Goal: Task Accomplishment & Management: Use online tool/utility

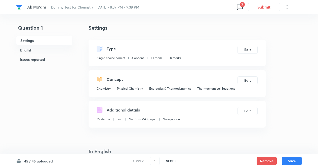
checkbox input "true"
click at [240, 6] on span "3" at bounding box center [241, 4] width 5 height 5
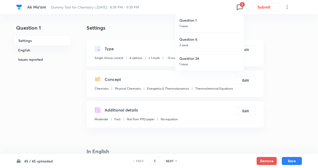
click at [237, 8] on div at bounding box center [159, 84] width 318 height 168
click at [237, 8] on div "Question 1 1 issue Question 6 2 issue Question 24 1 issue" at bounding box center [159, 84] width 318 height 168
click at [188, 22] on h6 "Question 1" at bounding box center [209, 20] width 60 height 5
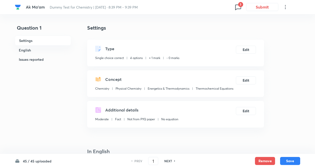
click at [261, 160] on button "Remove" at bounding box center [265, 161] width 20 height 8
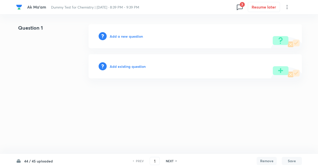
click at [132, 67] on h6 "Add existing question" at bounding box center [128, 66] width 36 height 5
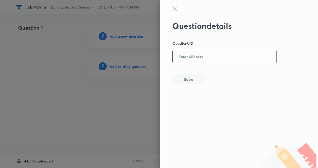
click at [206, 61] on input "text" at bounding box center [224, 57] width 104 height 12
paste input "6FXTU"
type input "6FXTU"
click at [194, 79] on button "Save" at bounding box center [188, 79] width 32 height 10
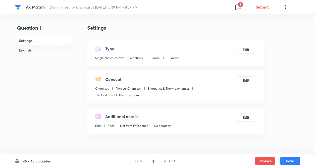
checkbox input "true"
click at [248, 50] on button "Edit" at bounding box center [246, 49] width 20 height 8
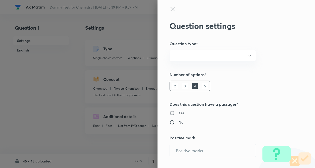
click at [303, 67] on div "Question settings Question type* Number of options* 2 3 4 5 Does this question …" at bounding box center [157, 84] width 315 height 168
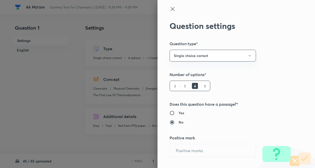
radio input "true"
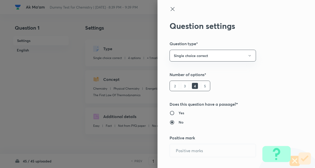
radio input "true"
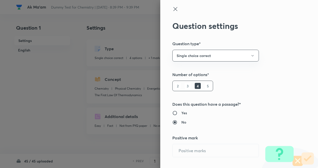
type input "1"
type input "0"
type input "Chemistry"
type input "Physical Chemistry"
type input "Energetics & Thermodynamics"
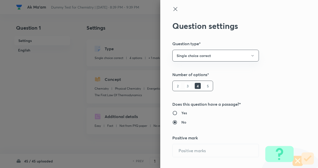
type input "The First Law Of Thermodynamics"
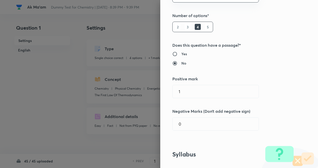
scroll to position [60, 0]
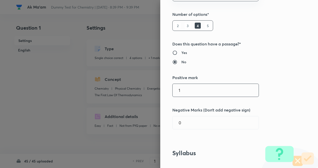
click at [222, 90] on input "1" at bounding box center [215, 90] width 86 height 13
type input "4"
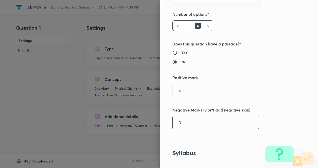
click at [202, 120] on input "0" at bounding box center [215, 122] width 86 height 13
type input "1"
click at [273, 89] on div "Question settings Question type* Single choice correct Number of options* 2 3 4…" at bounding box center [239, 84] width 158 height 168
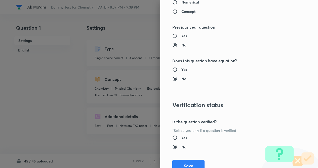
scroll to position [517, 0]
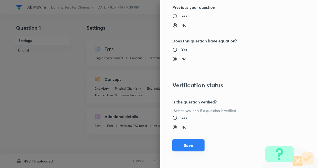
click at [182, 146] on button "Save" at bounding box center [188, 145] width 32 height 12
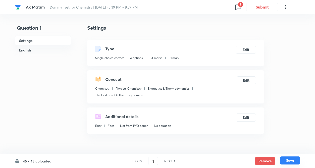
click at [293, 160] on button "Save" at bounding box center [290, 161] width 20 height 8
type input "2"
checkbox input "true"
click at [239, 7] on icon at bounding box center [238, 7] width 8 height 8
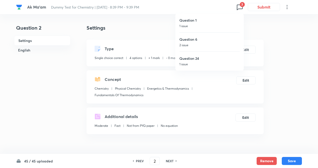
click at [190, 47] on p "2 issue" at bounding box center [209, 45] width 60 height 5
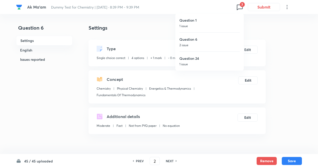
type input "6"
checkbox input "false"
checkbox input "true"
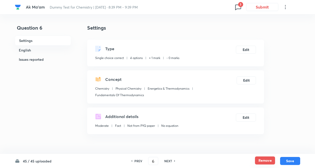
click at [260, 160] on button "Remove" at bounding box center [265, 161] width 20 height 8
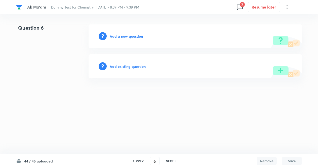
click at [131, 67] on h6 "Add existing question" at bounding box center [128, 66] width 36 height 5
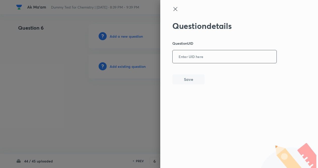
click at [211, 58] on input "text" at bounding box center [224, 57] width 104 height 12
paste input "2JQRW"
type input "2JQRW"
click at [194, 81] on button "Save" at bounding box center [188, 79] width 32 height 10
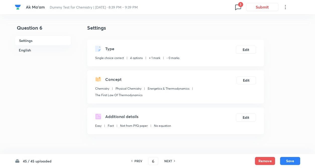
checkbox input "true"
click at [244, 49] on button "Edit" at bounding box center [246, 49] width 20 height 8
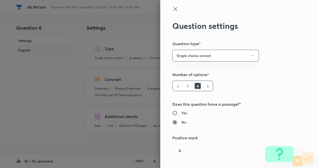
type input "1"
type input "0"
click at [294, 58] on div "Question settings Question type* Single choice correct Number of options* 2 3 4…" at bounding box center [239, 84] width 158 height 168
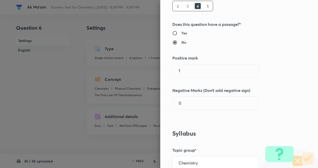
scroll to position [80, 0]
click at [246, 70] on input "1" at bounding box center [215, 70] width 86 height 13
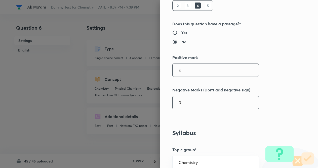
type input "4"
click at [223, 103] on input "0" at bounding box center [215, 102] width 86 height 13
type input "1"
click at [271, 95] on div "Question settings Question type* Single choice correct Number of options* 2 3 4…" at bounding box center [239, 84] width 158 height 168
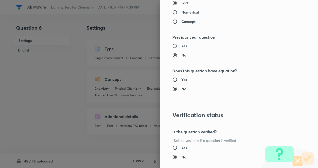
scroll to position [517, 0]
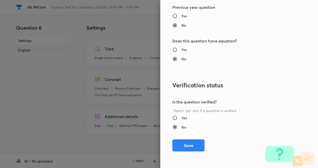
click at [185, 144] on button "Save" at bounding box center [188, 145] width 32 height 12
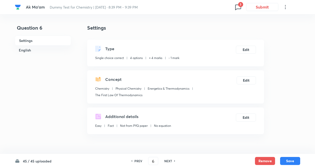
click at [237, 7] on icon at bounding box center [238, 7] width 8 height 8
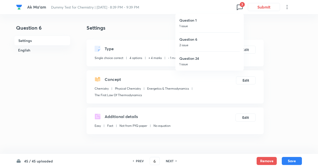
click at [196, 55] on div "Question 24 1 issue" at bounding box center [209, 61] width 60 height 19
type input "24"
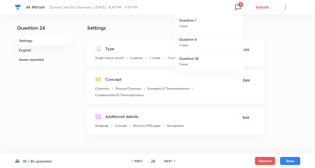
checkbox input "false"
checkbox input "true"
click at [263, 160] on button "Remove" at bounding box center [265, 161] width 20 height 8
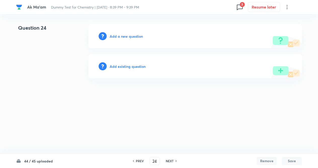
click at [61, 99] on html "Ak Ma'am Dummy Test for Chemistry | Sep 15, 2025 · 8:39 PM - 9:39 PM 3 Resume l…" at bounding box center [159, 51] width 318 height 103
click at [121, 64] on h6 "Add existing question" at bounding box center [128, 66] width 36 height 5
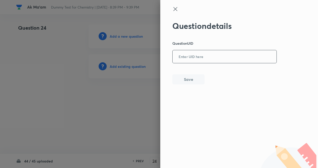
click at [196, 60] on input "text" at bounding box center [224, 57] width 104 height 12
paste input "5TVTO"
type input "5TVTO"
click at [187, 78] on button "Save" at bounding box center [188, 79] width 32 height 10
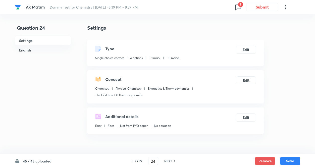
checkbox input "true"
click at [246, 50] on button "Edit" at bounding box center [246, 49] width 20 height 8
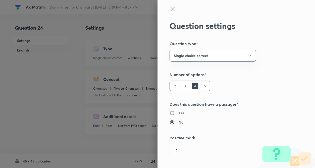
type input "1"
type input "0"
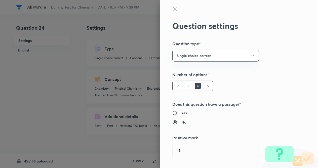
click at [289, 52] on div "Question settings Question type* Single choice correct Number of options* 2 3 4…" at bounding box center [239, 84] width 158 height 168
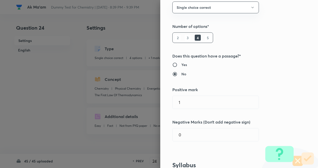
scroll to position [50, 0]
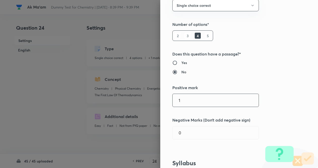
click at [190, 100] on input "1" at bounding box center [215, 100] width 86 height 13
type input "4"
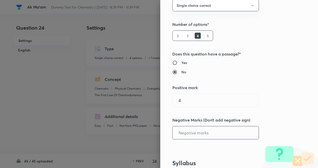
click at [189, 131] on input "text" at bounding box center [215, 132] width 86 height 13
type input "1"
click at [260, 114] on div "Question settings Question type* Single choice correct Number of options* 2 3 4…" at bounding box center [239, 84] width 158 height 168
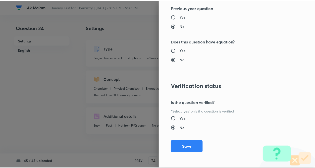
scroll to position [517, 0]
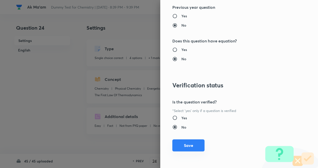
click at [185, 147] on button "Save" at bounding box center [188, 145] width 32 height 12
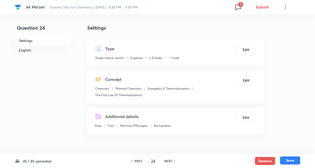
click at [287, 161] on button "Save" at bounding box center [290, 161] width 20 height 8
type input "25"
checkbox input "false"
checkbox input "true"
